Goal: Task Accomplishment & Management: Use online tool/utility

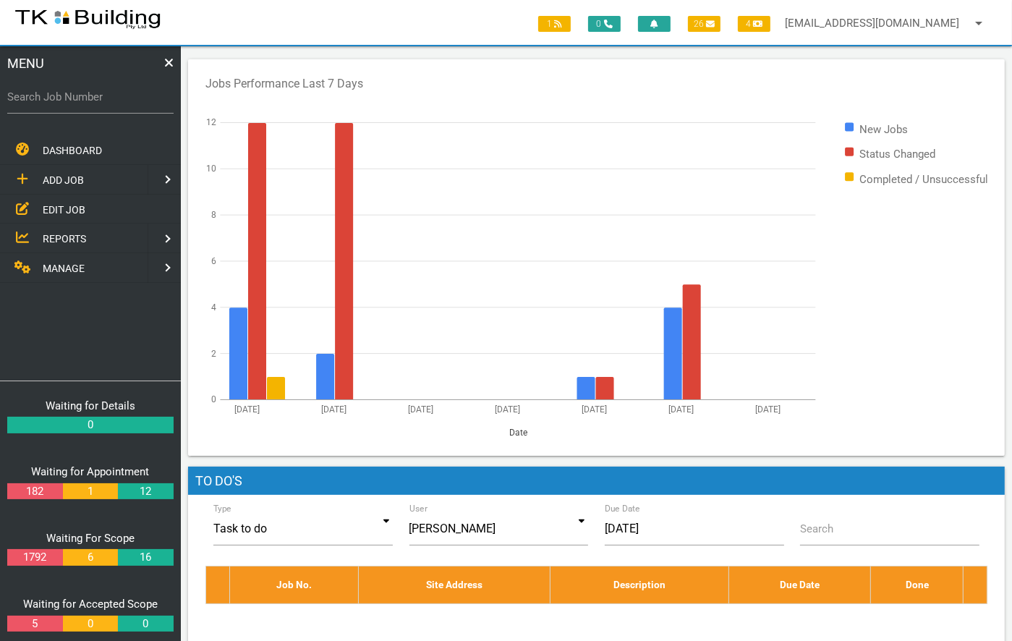
click at [63, 212] on span "EDIT JOB" at bounding box center [64, 209] width 43 height 12
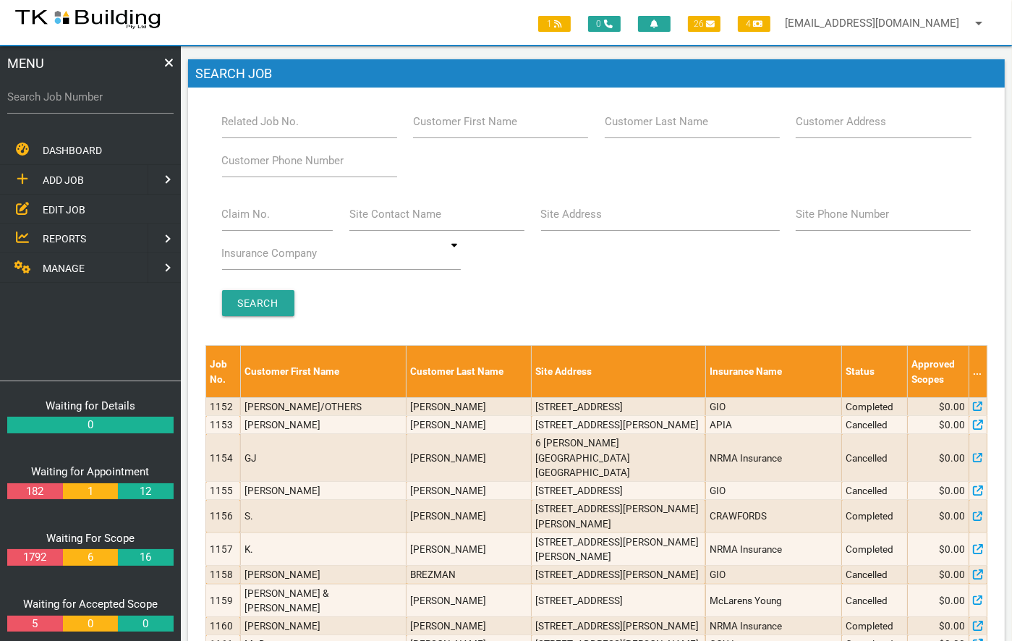
click at [579, 221] on label "Site Address" at bounding box center [571, 214] width 61 height 17
click at [579, 221] on input "Site Address" at bounding box center [660, 213] width 239 height 33
type input "[STREET_ADDRESS][PERSON_NAME]"
click at [252, 300] on input "Search" at bounding box center [258, 303] width 72 height 26
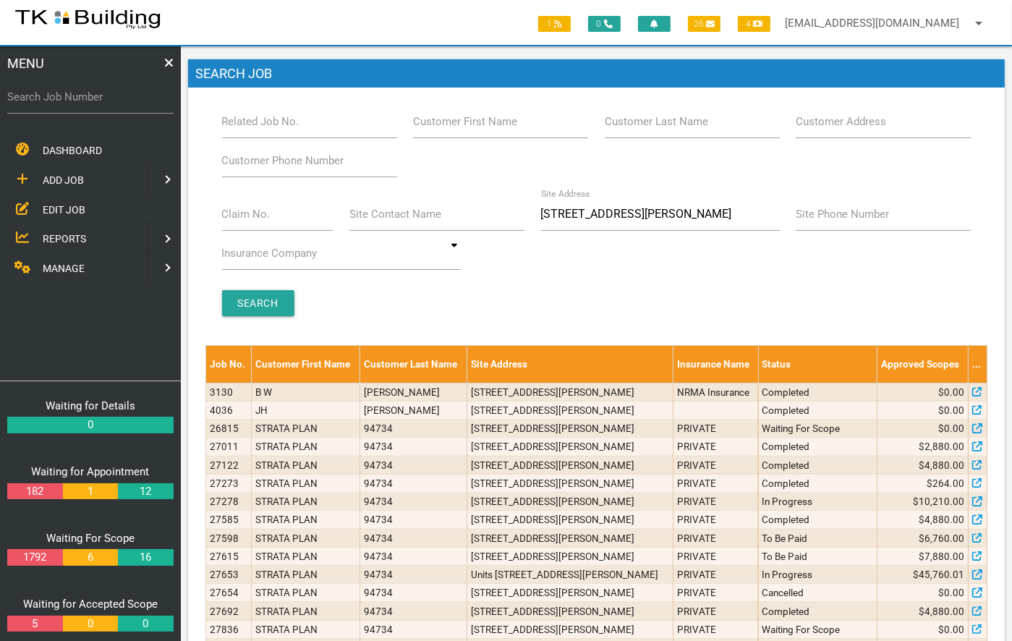
click at [252, 120] on label "Related Job No." at bounding box center [260, 122] width 77 height 17
click at [252, 120] on input "Related Job No." at bounding box center [309, 121] width 175 height 33
type input "27372"
click at [256, 291] on input "Search" at bounding box center [258, 303] width 72 height 26
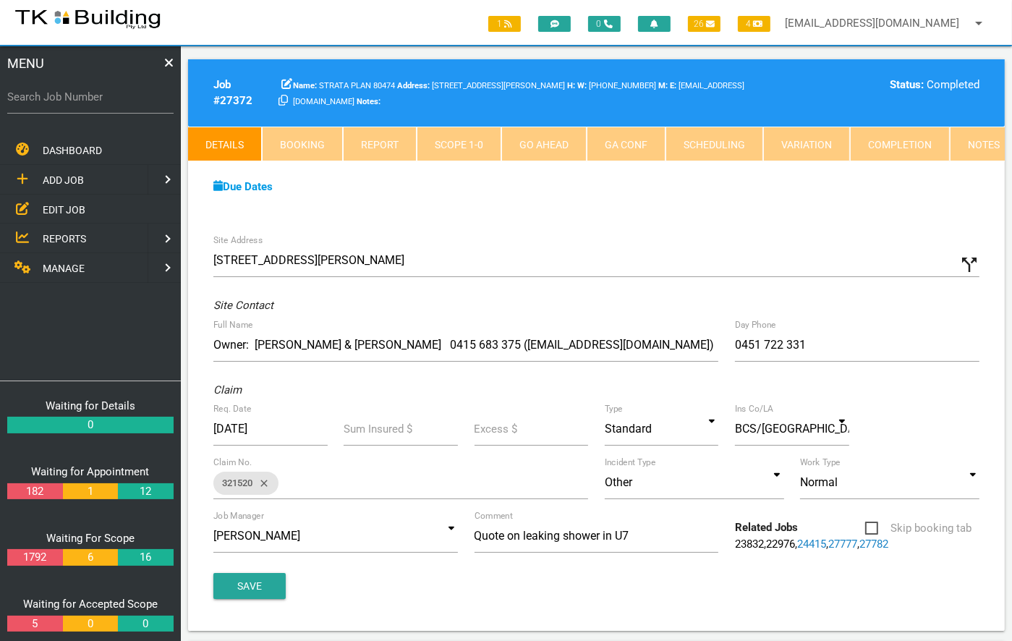
click at [987, 154] on link "Notes" at bounding box center [984, 144] width 68 height 35
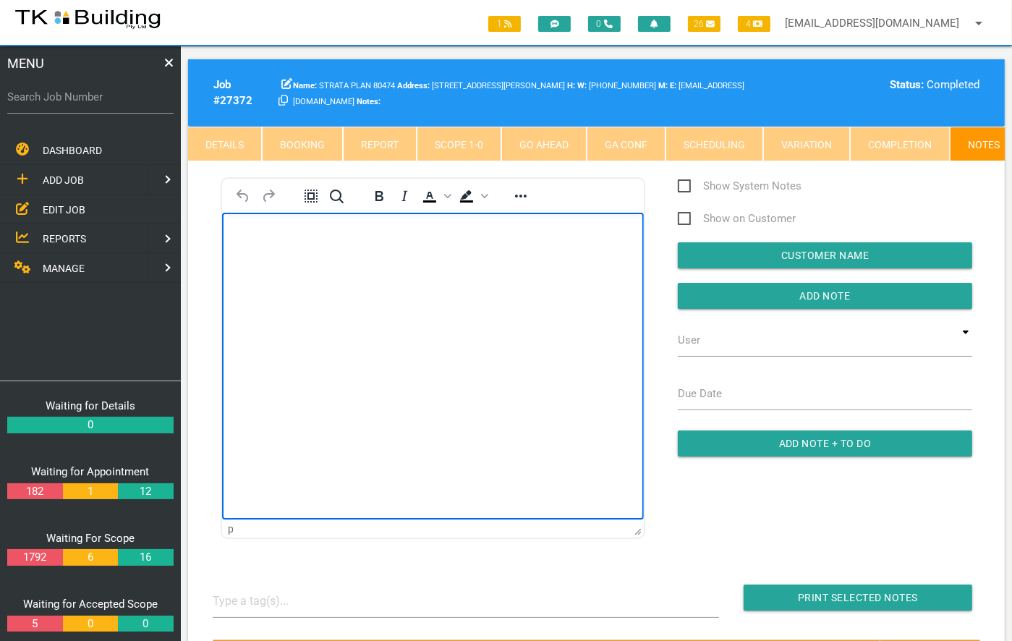
click at [296, 249] on body "Rich Text Area. Press ALT-0 for help." at bounding box center [432, 254] width 422 height 48
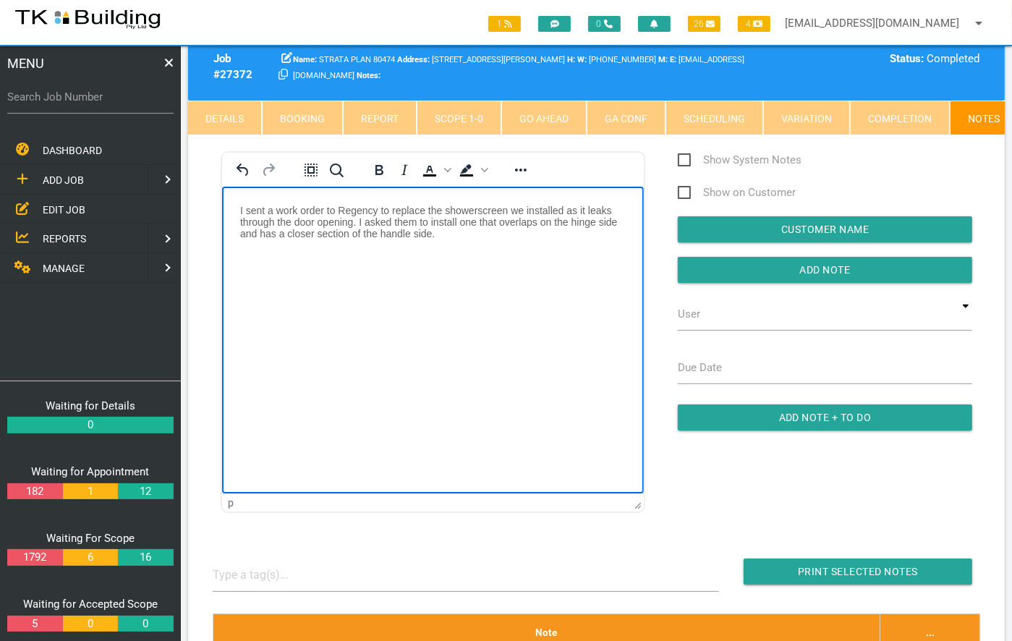
scroll to position [25, 0]
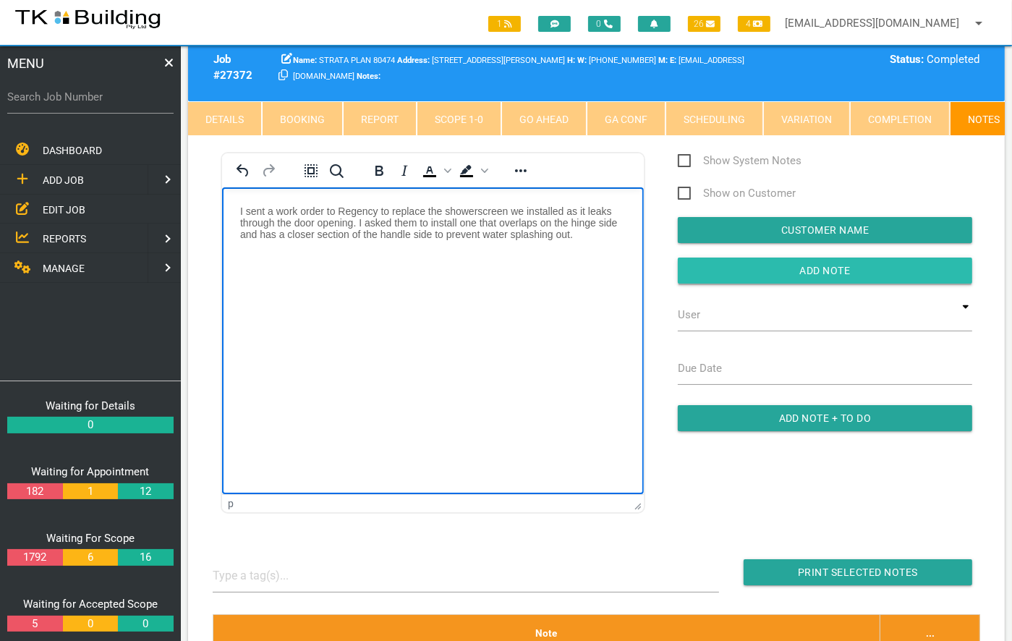
click at [819, 271] on input "Add Note" at bounding box center [825, 270] width 294 height 26
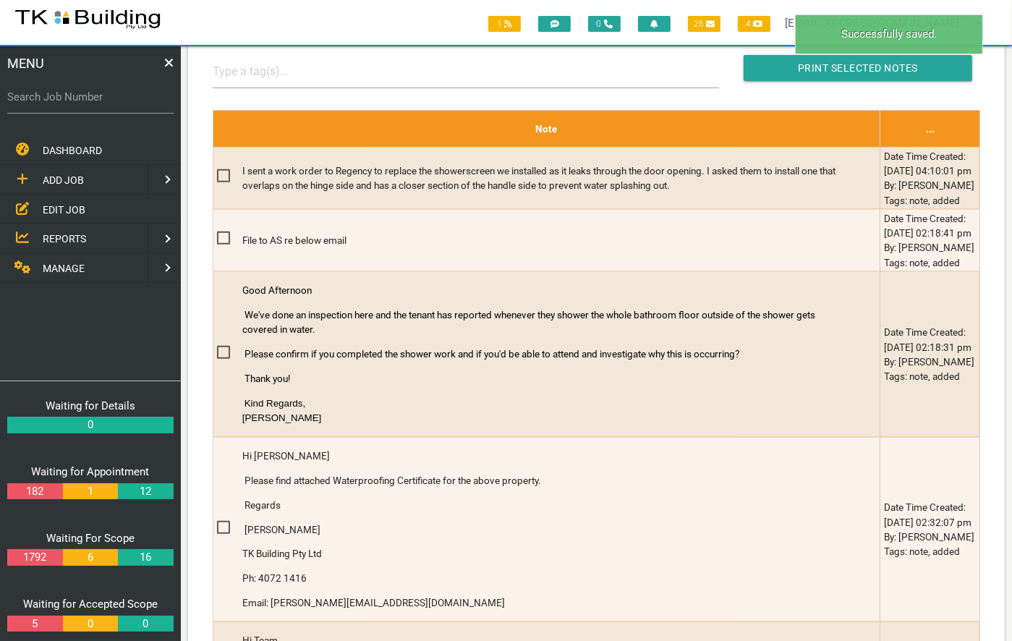
scroll to position [532, 0]
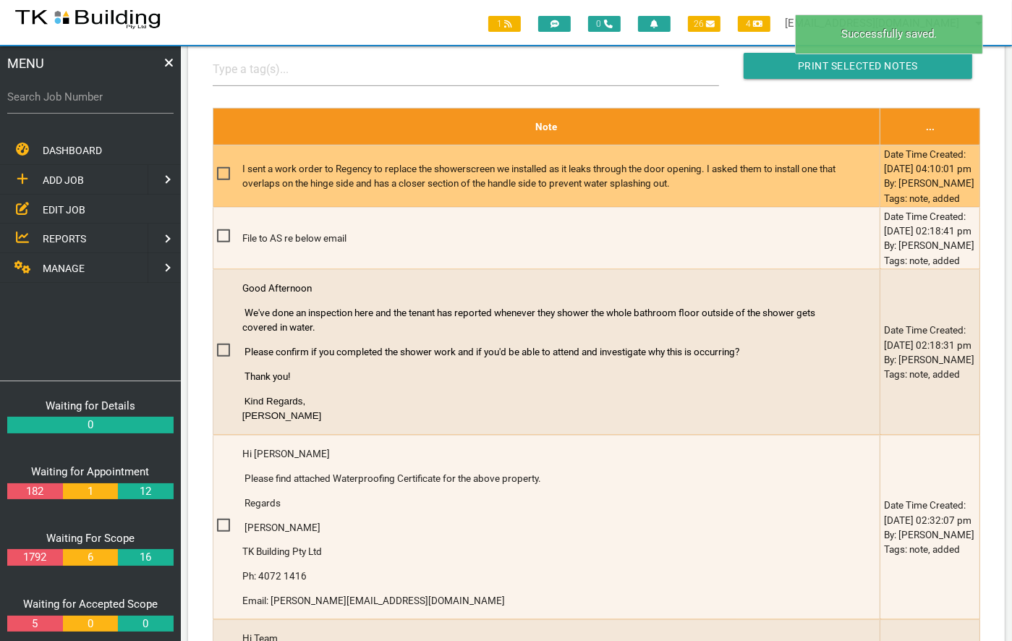
click at [226, 183] on span at bounding box center [229, 174] width 25 height 18
click at [226, 174] on input "checkbox" at bounding box center [221, 169] width 9 height 9
checkbox input "true"
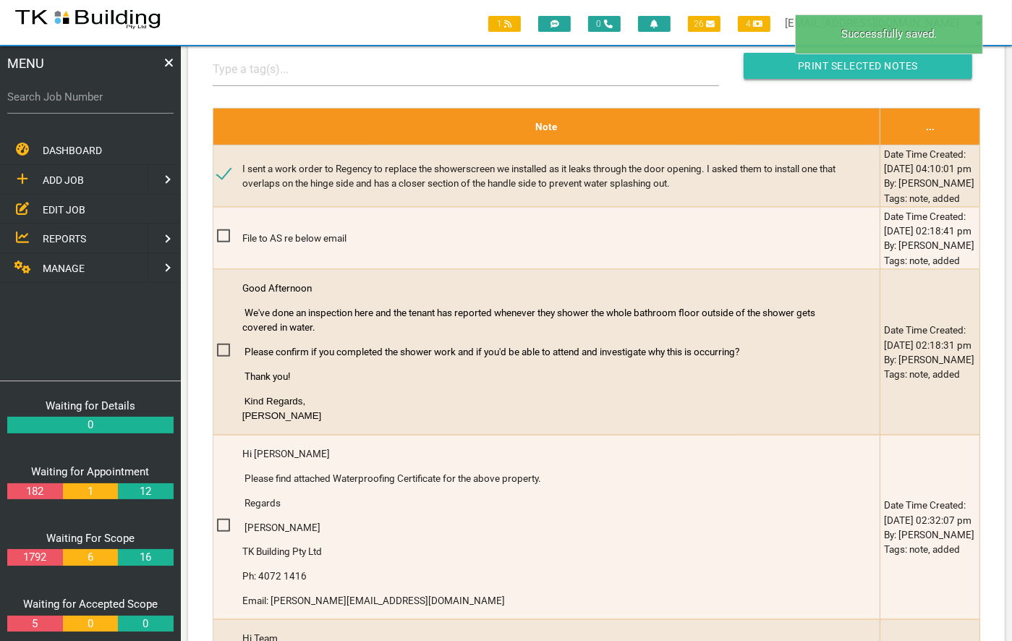
click at [888, 72] on input "Print Selected Notes" at bounding box center [858, 66] width 229 height 26
